Goal: Task Accomplishment & Management: Manage account settings

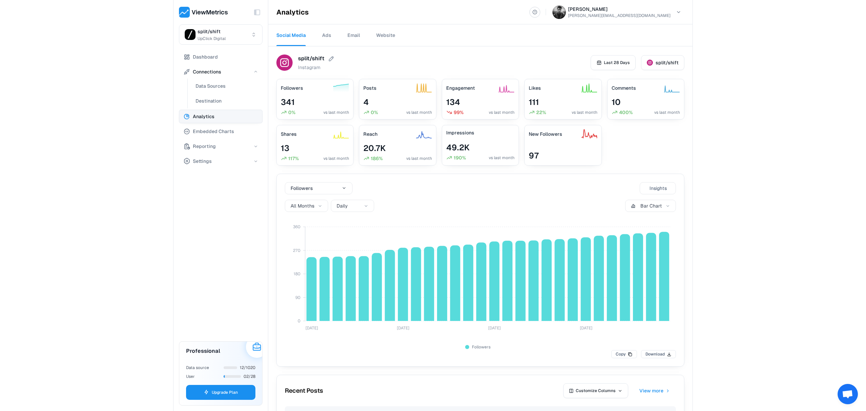
click at [231, 29] on html "Toggle Sidebar split/shift UpClick Digital Dashboard Connections Data Sources D…" at bounding box center [433, 205] width 866 height 411
click at [219, 101] on span "split/shift" at bounding box center [213, 103] width 23 height 7
click at [213, 85] on span "Data Sources" at bounding box center [211, 86] width 30 height 8
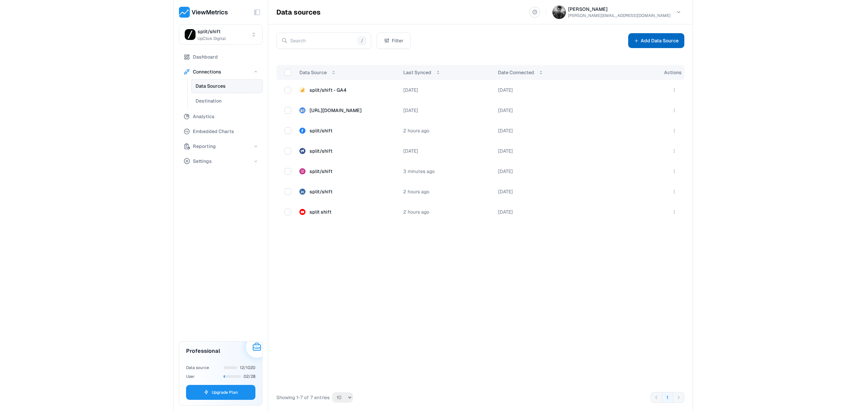
click at [655, 43] on button "Add Data Source" at bounding box center [656, 40] width 56 height 15
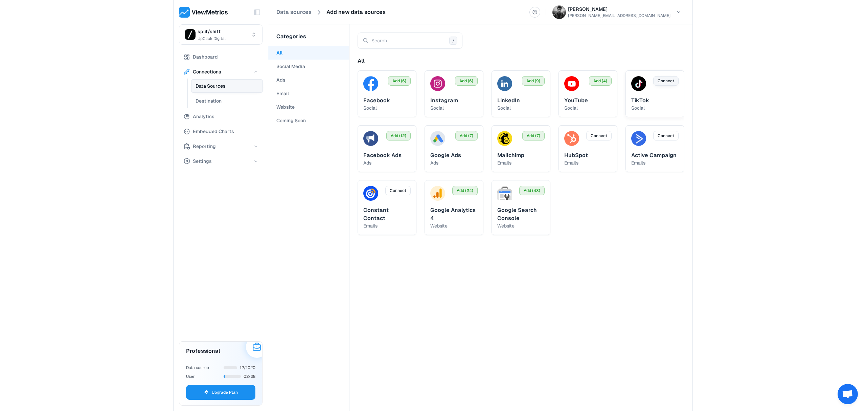
click at [662, 80] on span "Connect" at bounding box center [666, 81] width 17 height 6
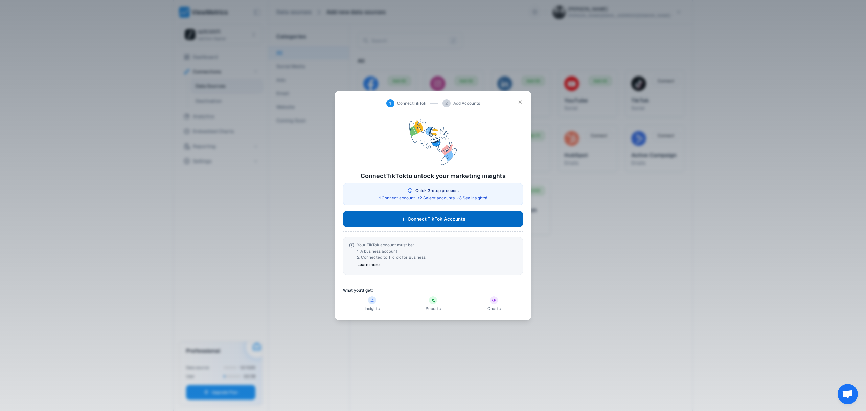
click at [447, 216] on span "Connect TikTok Accounts" at bounding box center [437, 219] width 58 height 8
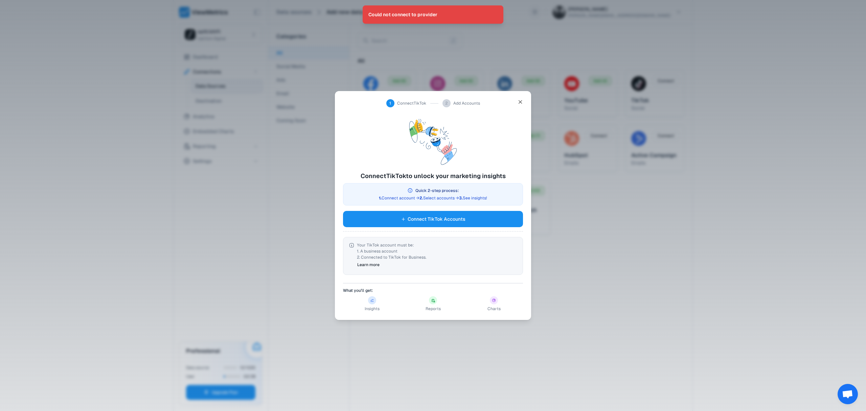
click at [277, 228] on div at bounding box center [433, 205] width 866 height 411
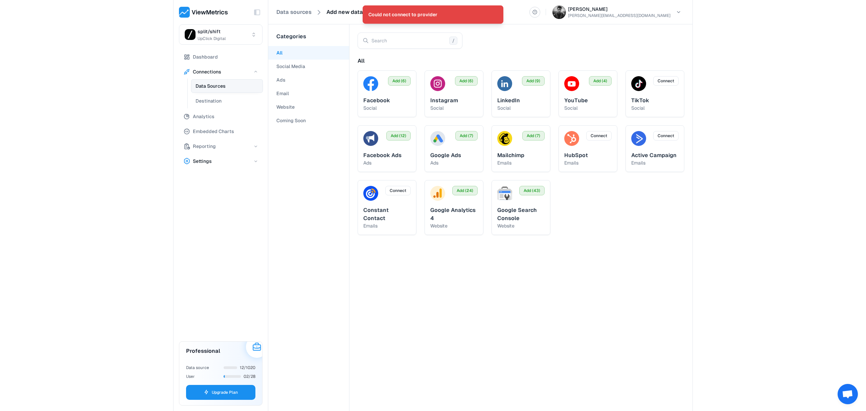
drag, startPoint x: 221, startPoint y: 153, endPoint x: 221, endPoint y: 159, distance: 5.4
click at [221, 154] on ul "Dashboard Connections Data Sources Destination Analytics Embedded Charts Report…" at bounding box center [221, 109] width 84 height 118
click at [221, 160] on button "Settings" at bounding box center [221, 161] width 84 height 14
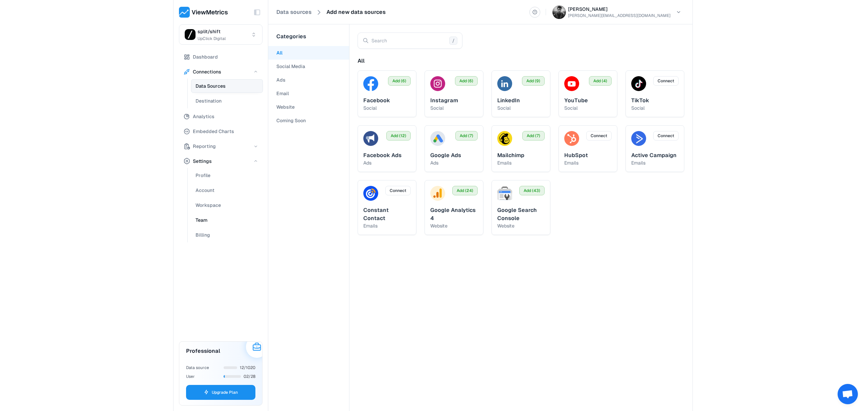
click at [210, 218] on button "Team" at bounding box center [227, 220] width 72 height 14
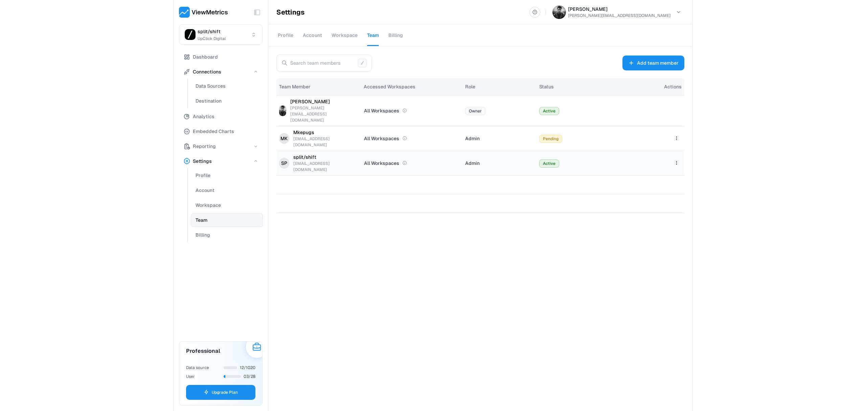
click at [481, 151] on td "Admin" at bounding box center [499, 163] width 74 height 25
click at [678, 140] on html "Toggle Sidebar split/shift UpClick Digital Dashboard Connections Data Sources D…" at bounding box center [433, 205] width 866 height 411
click at [650, 169] on div "Edit Workspaces" at bounding box center [655, 171] width 50 height 14
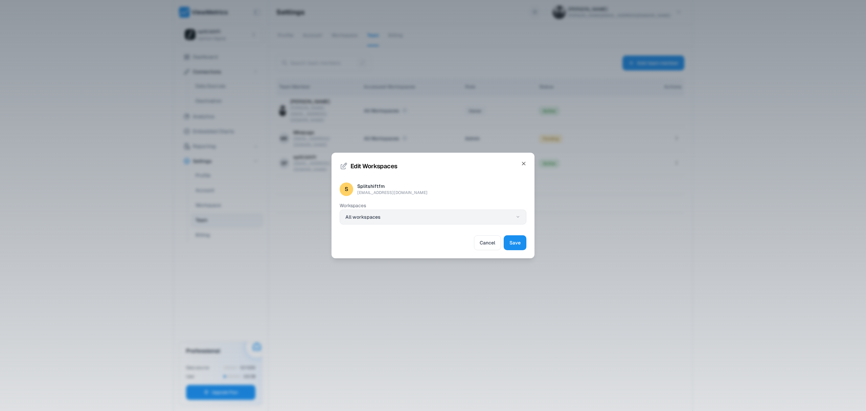
click at [390, 221] on button "All workspaces" at bounding box center [433, 216] width 187 height 15
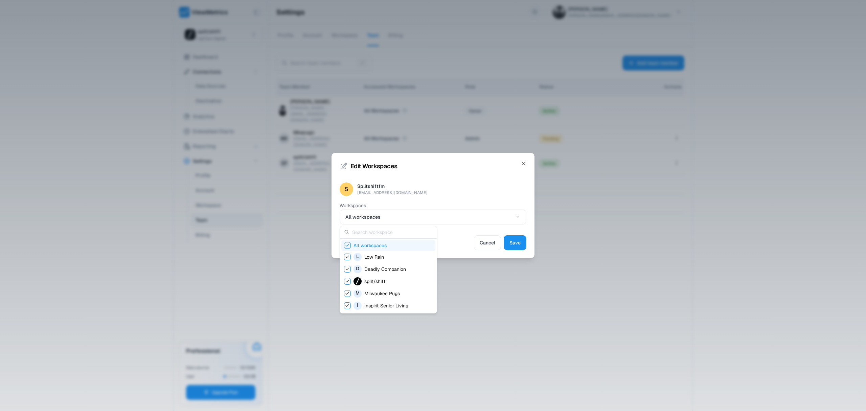
click at [349, 245] on icon "Suggestions" at bounding box center [347, 245] width 5 height 5
click at [349, 279] on div "Suggestions" at bounding box center [347, 281] width 7 height 7
click at [519, 243] on div at bounding box center [433, 205] width 866 height 411
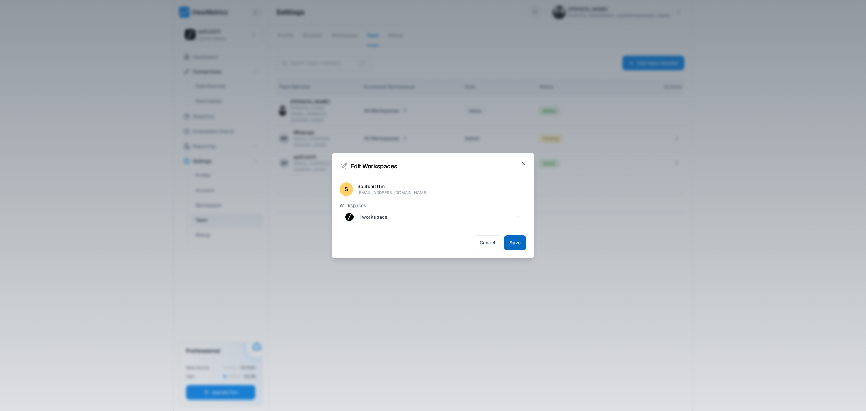
click at [519, 242] on span "Save" at bounding box center [515, 243] width 11 height 8
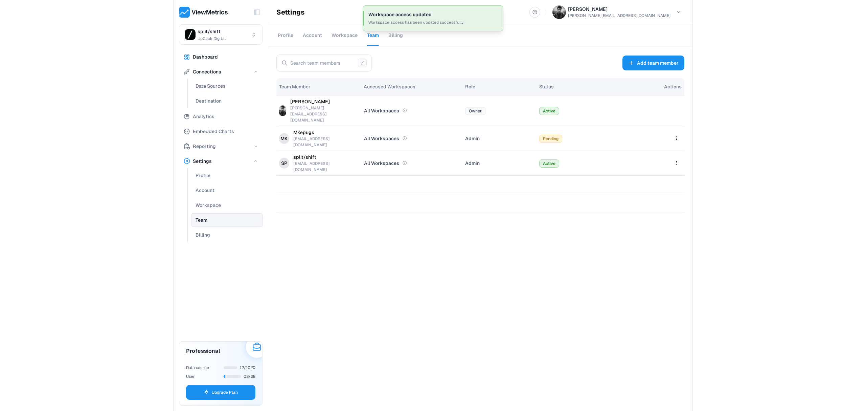
click at [220, 56] on button "Dashboard" at bounding box center [221, 57] width 84 height 14
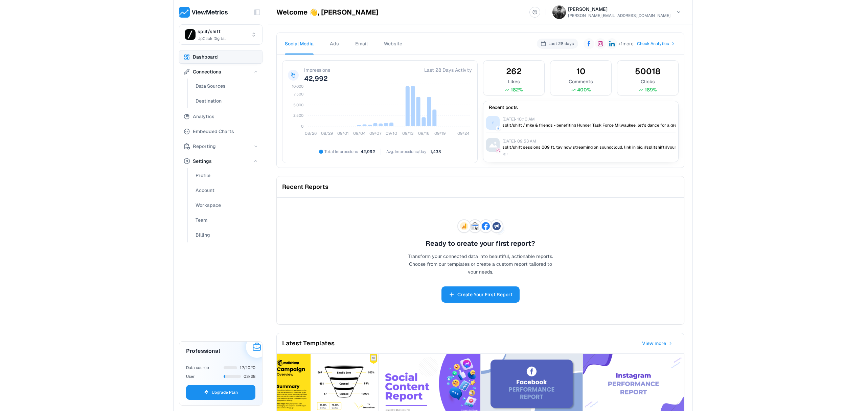
click at [338, 42] on span "Ads" at bounding box center [334, 43] width 9 height 7
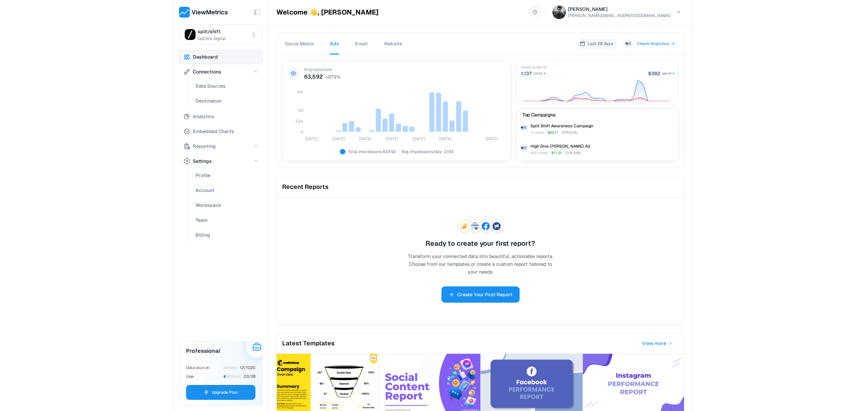
click at [359, 43] on span "Email" at bounding box center [361, 43] width 13 height 7
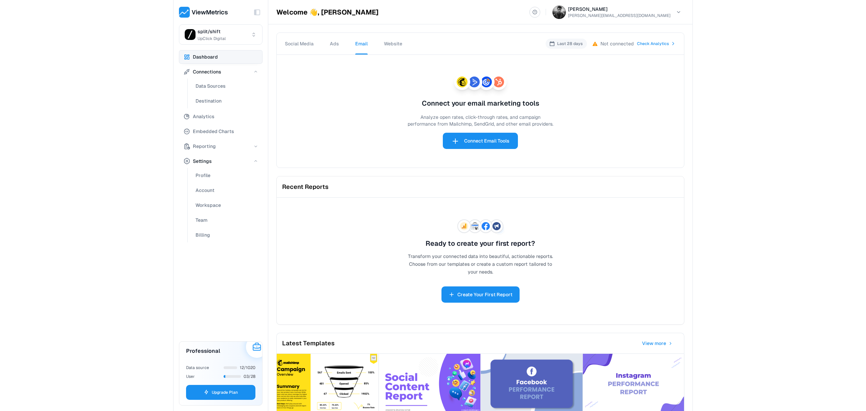
click at [391, 46] on span "Website" at bounding box center [393, 44] width 18 height 6
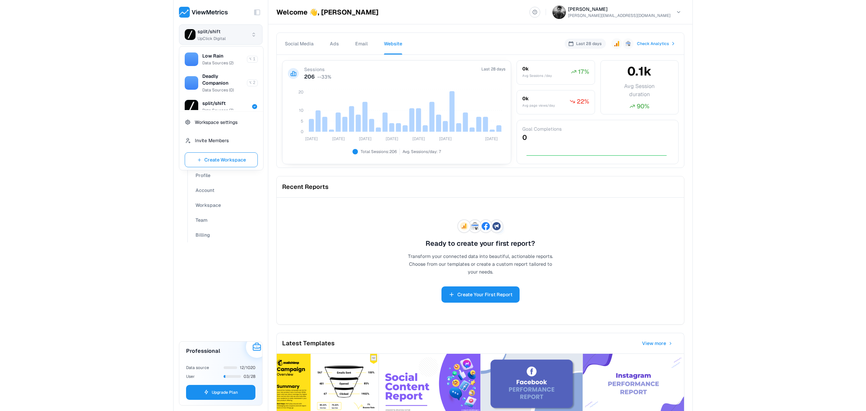
click at [224, 39] on html "Toggle Sidebar split/shift UpClick Digital Dashboard Connections Data Sources D…" at bounding box center [433, 205] width 866 height 411
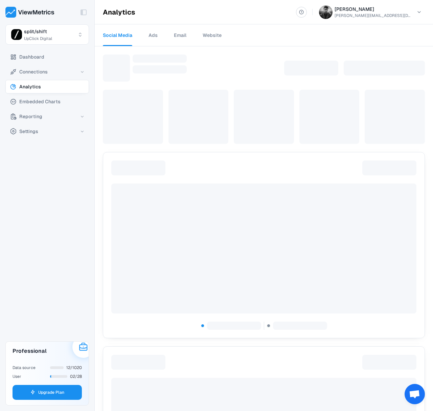
click at [51, 31] on html "Toggle Sidebar split/shift UpClick Digital Dashboard Connections Analytics Embe…" at bounding box center [216, 205] width 433 height 411
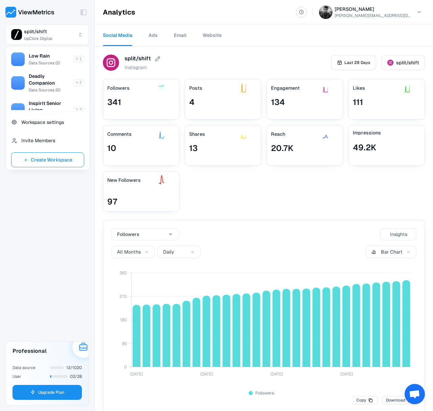
scroll to position [61, 0]
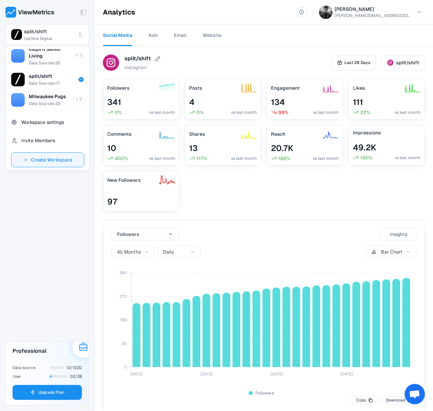
click at [51, 157] on span "Create Workspace" at bounding box center [52, 160] width 42 height 8
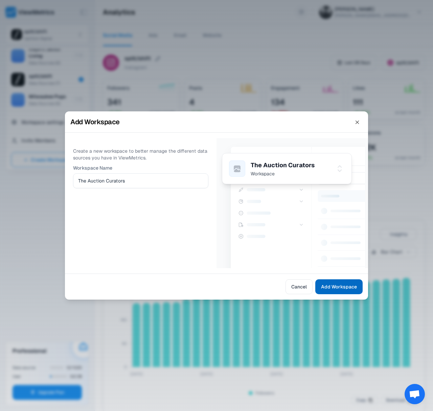
type input "The Auction Curators"
click at [349, 289] on span "Add Workspace" at bounding box center [339, 287] width 36 height 8
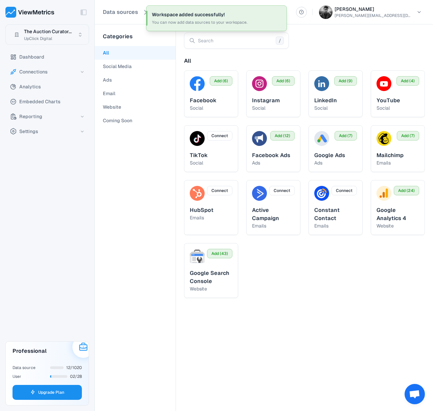
click at [53, 31] on html "Toggle Sidebar The Auction Curator... UpClick Digital Dashboard Connections Ana…" at bounding box center [216, 205] width 433 height 411
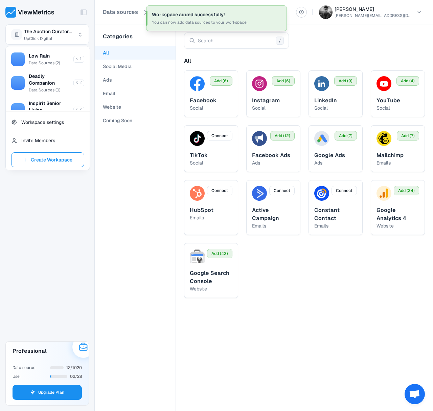
scroll to position [88, 0]
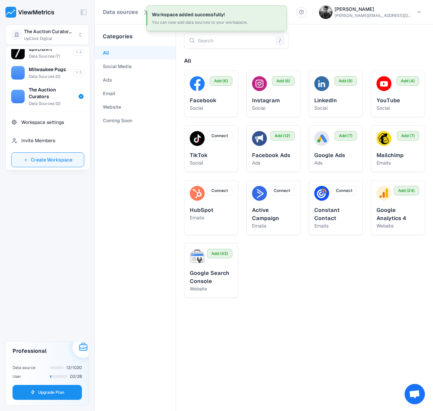
click at [49, 165] on button "Create Workspace" at bounding box center [47, 159] width 73 height 15
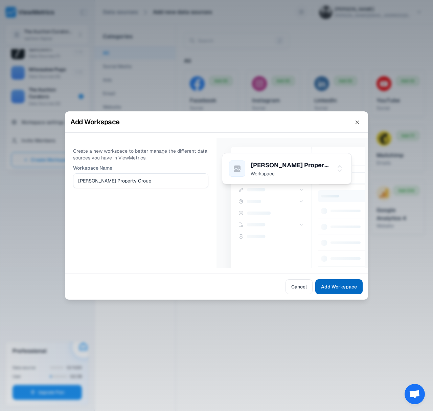
type input "Goldman Property Group"
click at [358, 285] on button "Add Workspace" at bounding box center [338, 286] width 47 height 15
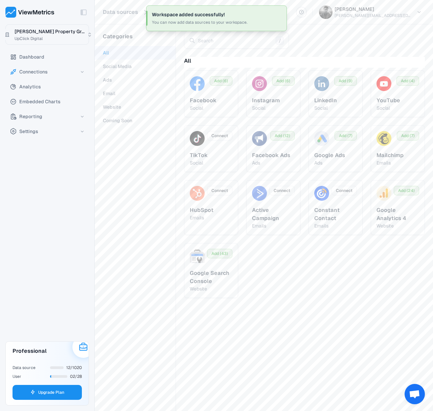
click at [74, 29] on html "Toggle Sidebar Goldman Property Gr... UpClick Digital Dashboard Connections Ana…" at bounding box center [216, 205] width 433 height 411
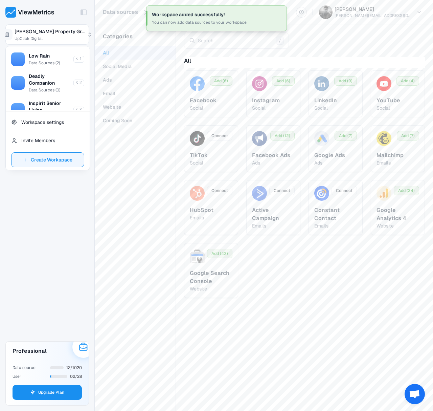
click at [59, 154] on button "Create Workspace" at bounding box center [47, 159] width 73 height 15
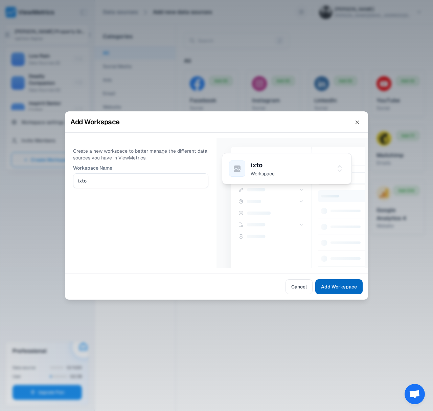
type input "ixto"
click at [338, 288] on span "Add Workspace" at bounding box center [339, 287] width 36 height 8
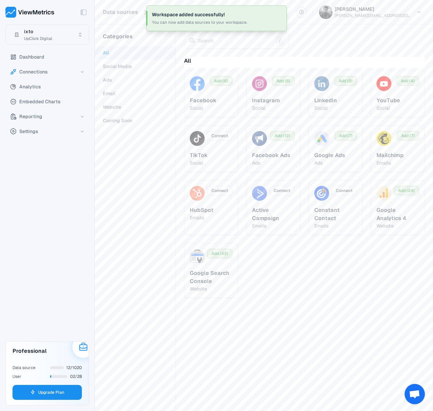
click at [66, 28] on html "Toggle Sidebar ixto UpClick Digital Dashboard Connections Analytics Embedded Ch…" at bounding box center [216, 205] width 433 height 411
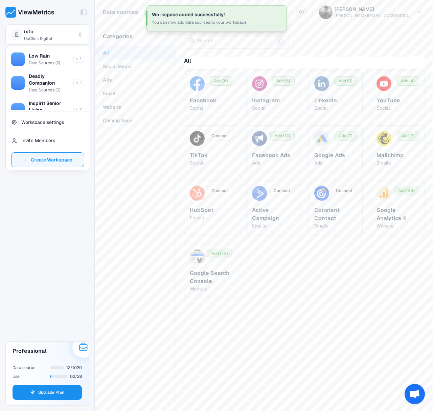
click at [65, 159] on span "Create Workspace" at bounding box center [52, 160] width 42 height 8
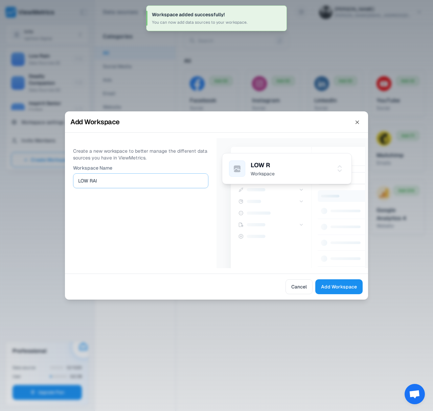
type input "LOW RAIN"
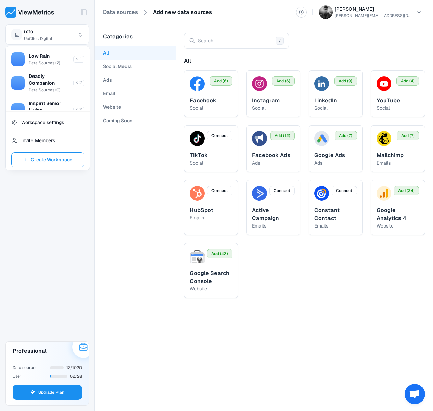
click at [20, 244] on html "Toggle Sidebar ixto UpClick Digital Dashboard Connections Analytics Embedded Ch…" at bounding box center [216, 205] width 433 height 411
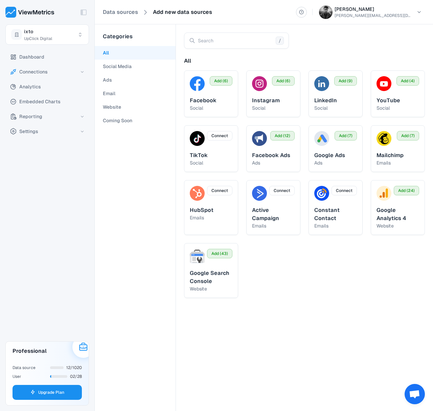
click at [21, 45] on div "Toggle Sidebar ixto UpClick Digital" at bounding box center [47, 25] width 94 height 50
click at [24, 40] on html "Toggle Sidebar ixto UpClick Digital Dashboard Connections Analytics Embedded Ch…" at bounding box center [216, 205] width 433 height 411
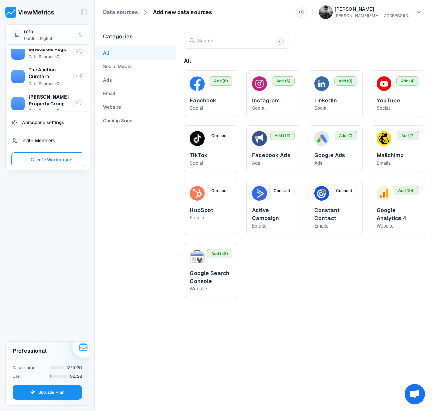
scroll to position [135, 0]
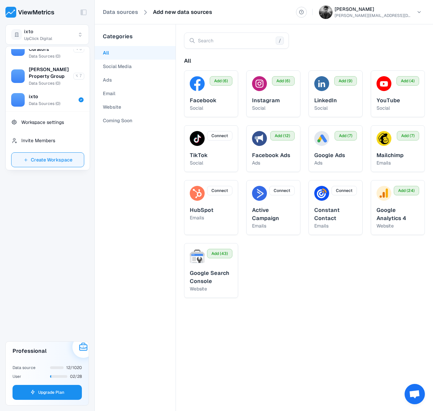
click at [62, 160] on span "Create Workspace" at bounding box center [52, 160] width 42 height 8
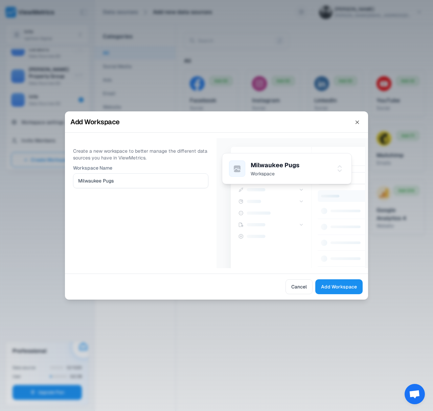
type input "Milwaukee Pugs"
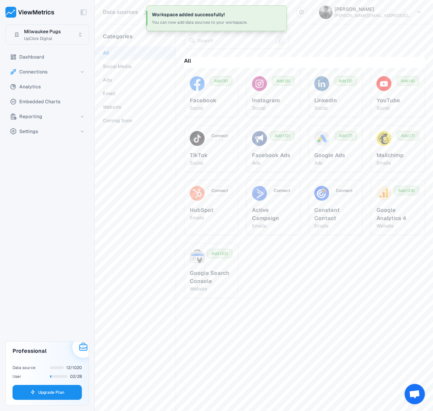
click at [60, 36] on html "Toggle Sidebar Milwaukee Pugs UpClick Digital Dashboard Connections Analytics E…" at bounding box center [216, 205] width 433 height 411
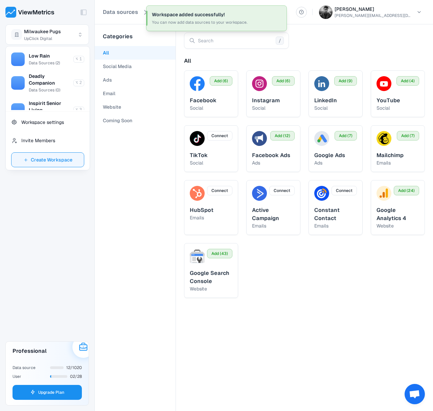
click at [60, 153] on button "Create Workspace" at bounding box center [47, 159] width 73 height 15
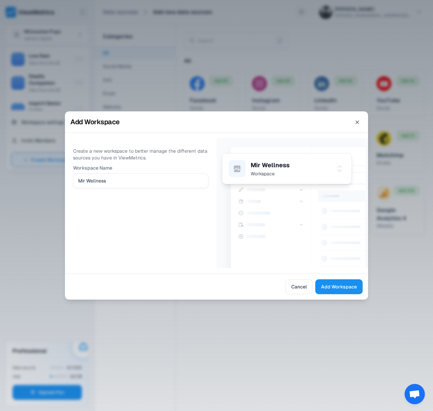
type input "Mir Wellness"
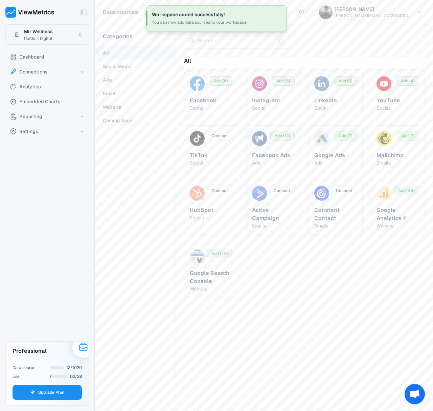
click at [53, 35] on html "Toggle Sidebar Mir Wellness UpClick Digital Dashboard Connections Analytics Emb…" at bounding box center [216, 205] width 433 height 411
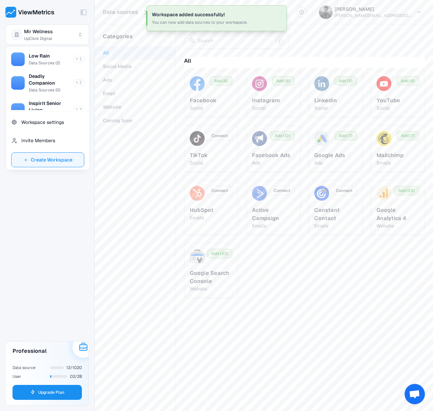
click at [46, 161] on span "Create Workspace" at bounding box center [52, 160] width 42 height 8
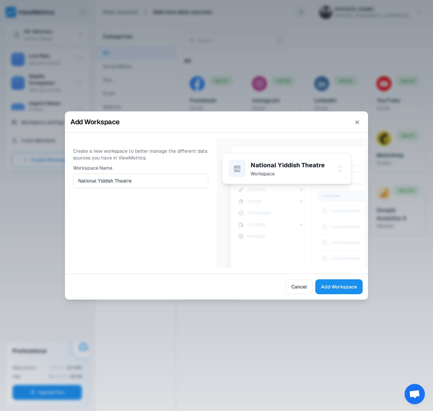
type input "National Yiddish Theatre F"
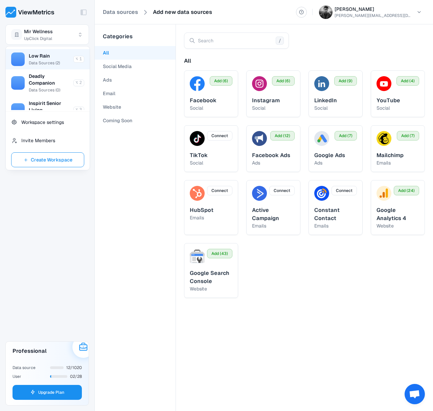
click at [46, 54] on span "Low Rain" at bounding box center [39, 55] width 21 height 7
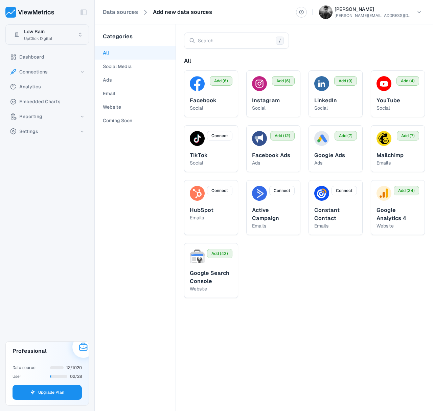
click at [51, 42] on html "Toggle Sidebar Low Rain UpClick Digital Dashboard Connections Analytics Embedde…" at bounding box center [216, 205] width 433 height 411
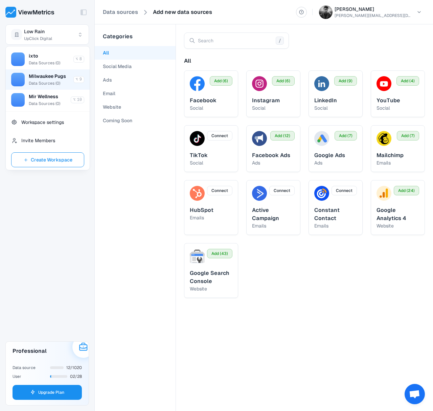
scroll to position [183, 0]
click at [48, 82] on span "Data Sources ( 0 )" at bounding box center [44, 83] width 31 height 5
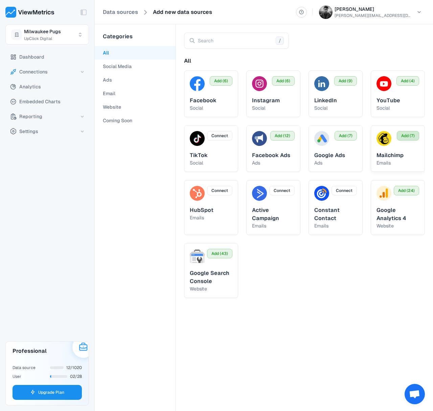
click at [405, 136] on span "Add (7)" at bounding box center [408, 136] width 14 height 6
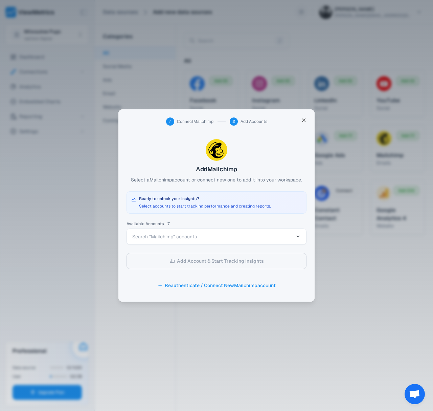
drag, startPoint x: 148, startPoint y: 246, endPoint x: 162, endPoint y: 233, distance: 19.2
click at [148, 246] on div "Available Accounts – 7 Search "Mailchimp" accounts Add Account & Start Tracking…" at bounding box center [217, 258] width 180 height 72
click at [162, 233] on span "Search "Mailchimp" accounts" at bounding box center [164, 236] width 65 height 6
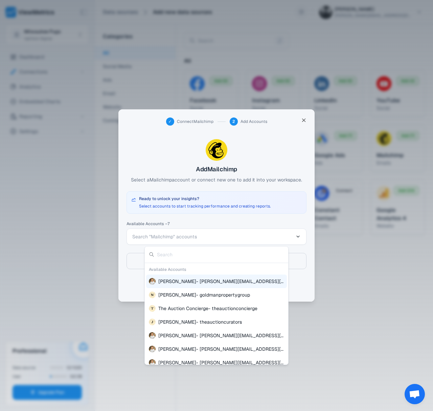
click at [212, 192] on div at bounding box center [216, 205] width 433 height 411
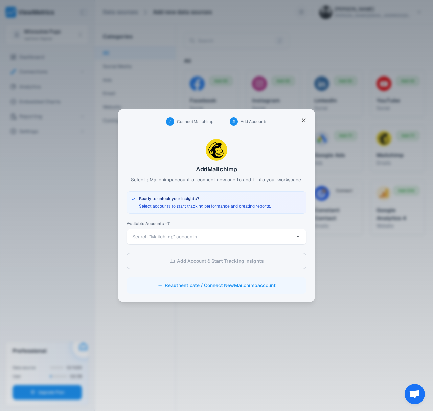
click at [211, 284] on button "Reauthenticate / Connect New Mailchimp account" at bounding box center [217, 285] width 180 height 16
click at [234, 234] on span "Search "Mailchimp" accounts" at bounding box center [212, 236] width 161 height 7
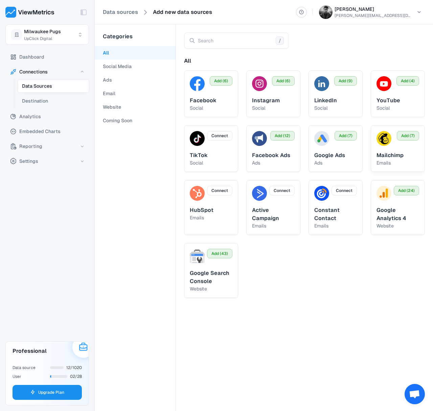
drag, startPoint x: 393, startPoint y: 159, endPoint x: 407, endPoint y: 144, distance: 20.1
click at [393, 159] on p "emails" at bounding box center [398, 162] width 43 height 7
click at [408, 139] on button "Add (7)" at bounding box center [408, 135] width 22 height 9
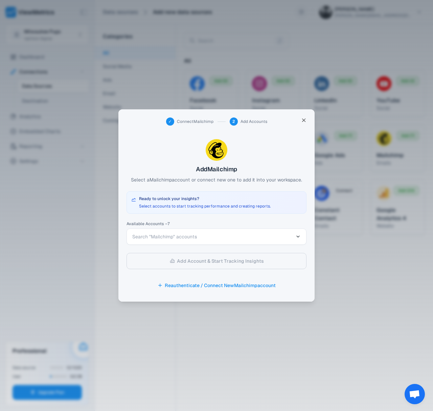
click at [186, 241] on button "Search "Mailchimp" accounts" at bounding box center [217, 236] width 180 height 16
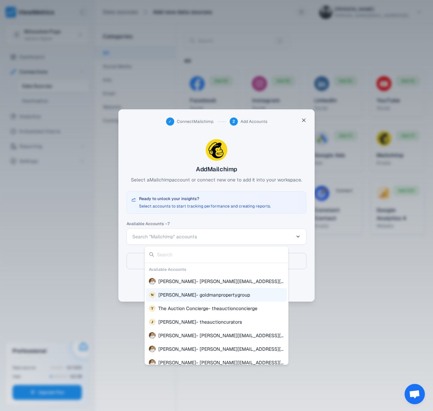
scroll to position [6, 0]
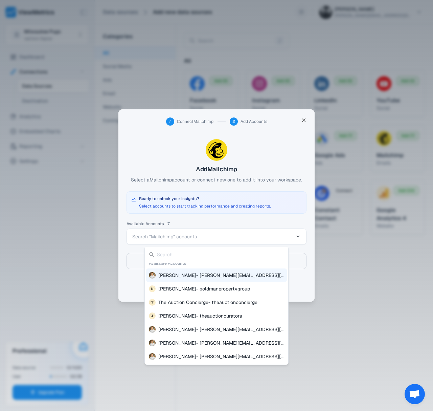
click at [300, 245] on div at bounding box center [216, 205] width 433 height 411
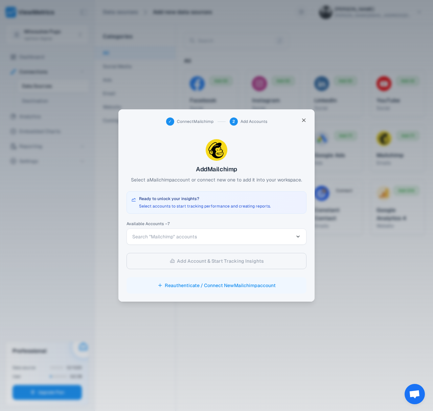
click at [266, 285] on button "Reauthenticate / Connect New Mailchimp account" at bounding box center [217, 285] width 180 height 16
click at [312, 401] on div at bounding box center [216, 205] width 433 height 411
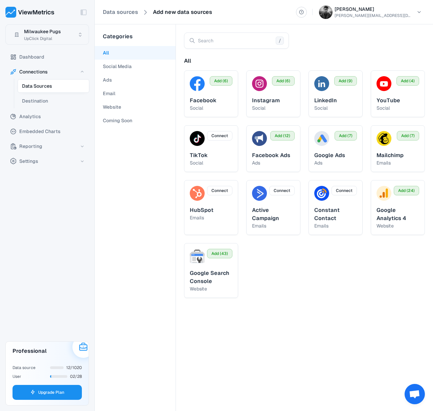
click at [39, 35] on html "Toggle Sidebar Milwaukee Pugs UpClick Digital Dashboard Connections Data Source…" at bounding box center [216, 205] width 433 height 411
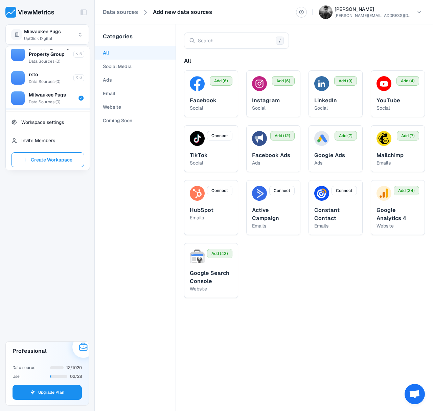
scroll to position [176, 0]
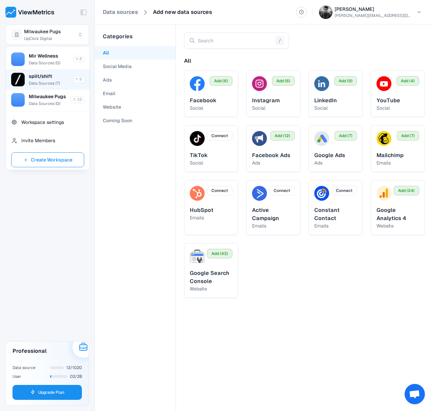
click at [44, 81] on span "Data Sources ( 7 )" at bounding box center [44, 83] width 31 height 5
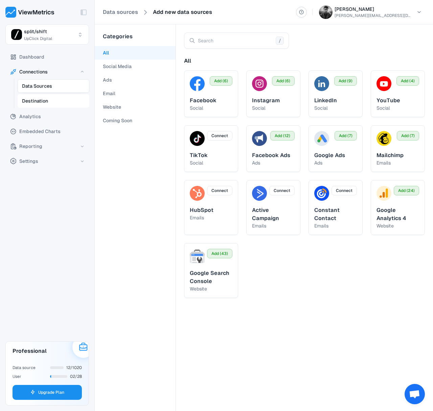
click at [43, 99] on span "Destination" at bounding box center [35, 101] width 26 height 8
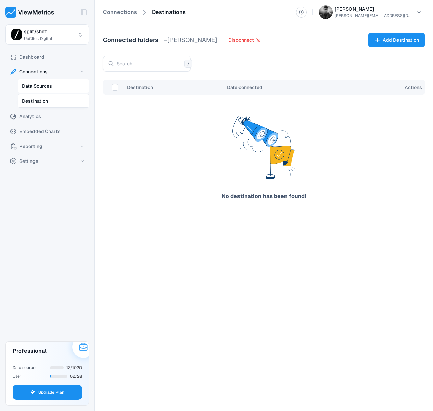
click at [48, 87] on span "Data Sources" at bounding box center [37, 86] width 30 height 8
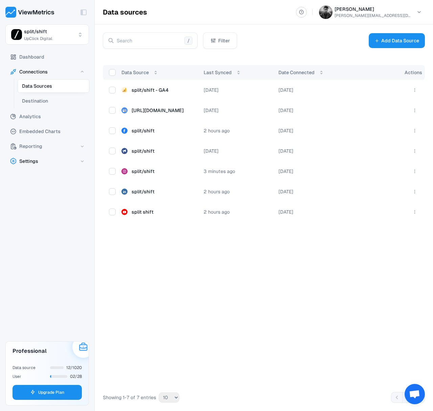
click at [67, 162] on button "Settings" at bounding box center [47, 161] width 84 height 14
click at [50, 185] on button "Account" at bounding box center [54, 190] width 72 height 14
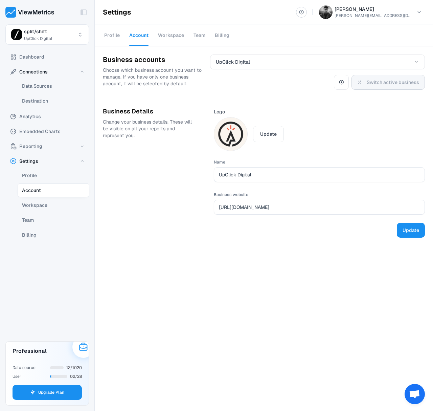
click at [204, 39] on div "Team" at bounding box center [200, 35] width 12 height 23
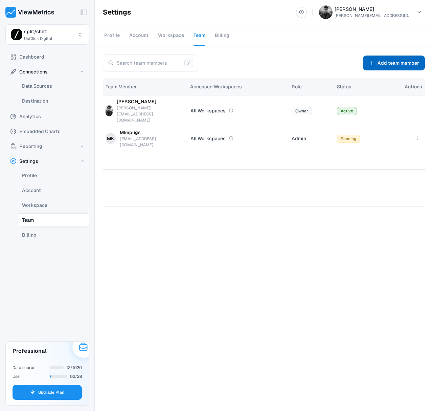
click at [384, 66] on span "Add team member" at bounding box center [399, 63] width 42 height 8
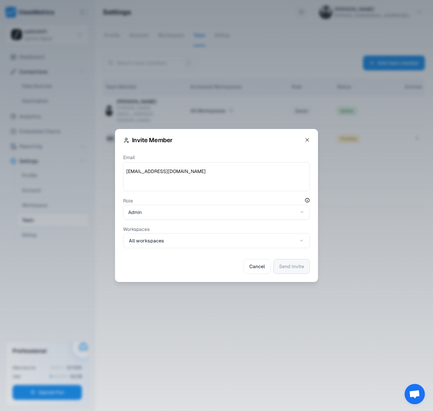
type textarea "[EMAIL_ADDRESS][DOMAIN_NAME]"
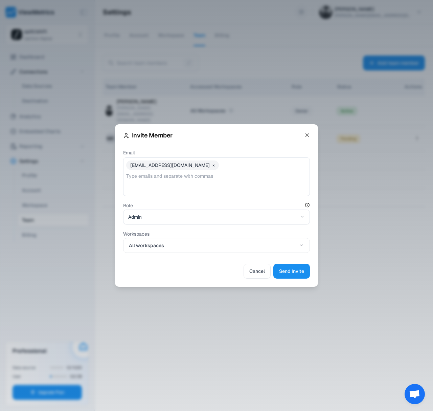
click at [183, 221] on body "Toggle Sidebar split/shift UpClick Digital Dashboard Connections Data Sources D…" at bounding box center [216, 205] width 433 height 411
click at [179, 239] on button "All workspaces" at bounding box center [216, 245] width 187 height 15
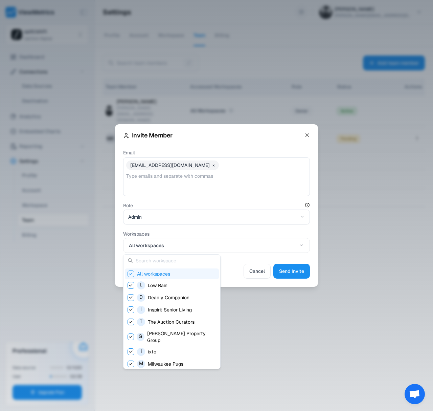
click at [164, 275] on span "All workspaces" at bounding box center [153, 273] width 33 height 7
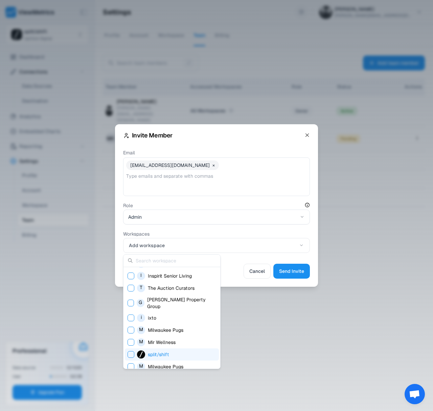
click at [163, 351] on span "split/shift" at bounding box center [158, 354] width 21 height 7
click at [297, 272] on div at bounding box center [216, 205] width 433 height 411
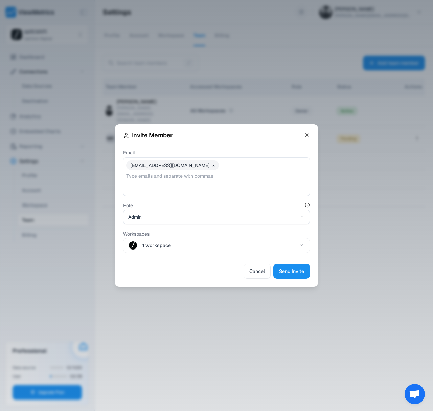
click at [290, 271] on span "Send Invite" at bounding box center [291, 271] width 25 height 8
